Goal: Find contact information: Find contact information

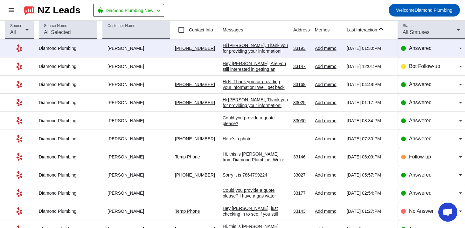
click at [251, 45] on div "Hi [PERSON_NAME], Thank you for providing your information! We'll get back to y…" at bounding box center [256, 54] width 66 height 23
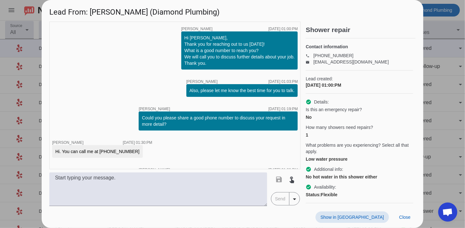
scroll to position [40, 0]
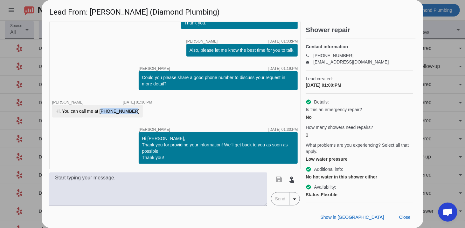
drag, startPoint x: 100, startPoint y: 110, endPoint x: 129, endPoint y: 111, distance: 28.9
click at [129, 111] on div "Hi. You can call me at [PHONE_NUMBER]" at bounding box center [97, 111] width 91 height 13
copy div "[PHONE_NUMBER]"
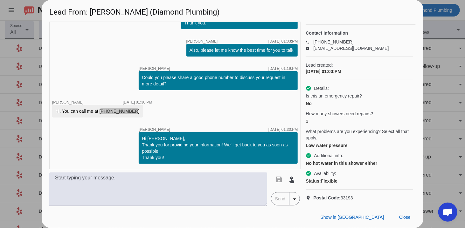
scroll to position [24, 0]
drag, startPoint x: 127, startPoint y: 12, endPoint x: 88, endPoint y: 12, distance: 39.4
click at [88, 12] on h1 "Lead From: [PERSON_NAME] (Diamond Plumbing)" at bounding box center [233, 10] width 382 height 21
click at [95, 14] on h1 "Lead From: [PERSON_NAME] (Diamond Plumbing)" at bounding box center [233, 10] width 382 height 21
drag, startPoint x: 90, startPoint y: 12, endPoint x: 129, endPoint y: 14, distance: 38.5
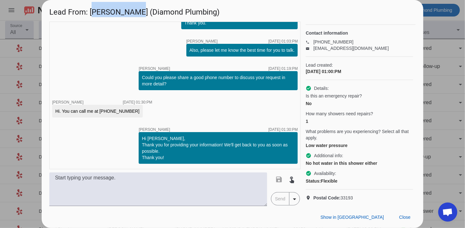
click at [129, 14] on h1 "Lead From: [PERSON_NAME] (Diamond Plumbing)" at bounding box center [233, 10] width 382 height 21
copy h1 "[PERSON_NAME]"
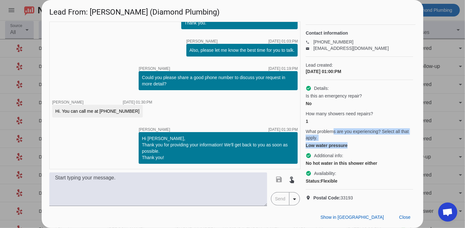
drag, startPoint x: 333, startPoint y: 127, endPoint x: 356, endPoint y: 140, distance: 26.0
click at [356, 139] on div "What problems are you experiencing? Select all that apply. Low water pressure" at bounding box center [359, 138] width 107 height 20
click at [350, 161] on div "No hot water in this shower either" at bounding box center [359, 163] width 107 height 6
drag, startPoint x: 392, startPoint y: 33, endPoint x: 392, endPoint y: 77, distance: 43.9
click at [392, 39] on p "phone [PHONE_NUMBER]" at bounding box center [359, 42] width 107 height 6
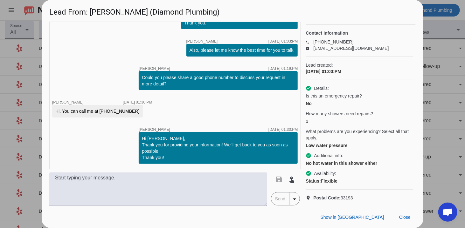
drag, startPoint x: 442, startPoint y: 124, endPoint x: 444, endPoint y: 120, distance: 4.7
click at [444, 120] on div at bounding box center [232, 114] width 465 height 228
